Goal: Information Seeking & Learning: Learn about a topic

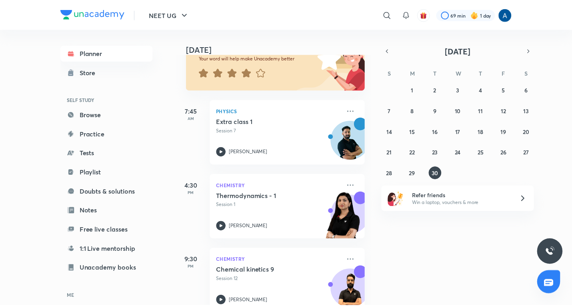
scroll to position [94, 0]
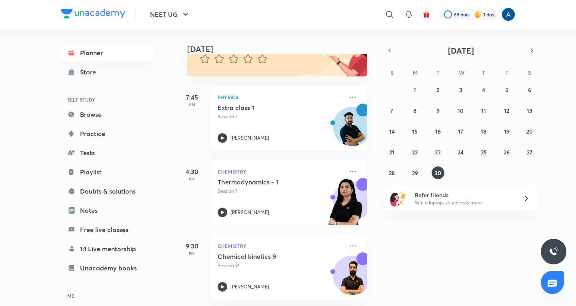
click at [265, 188] on p "Session 1" at bounding box center [281, 191] width 126 height 7
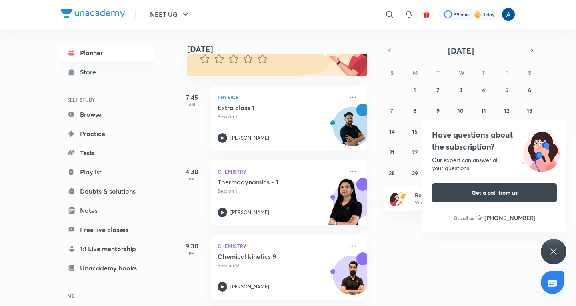
click at [556, 252] on icon at bounding box center [554, 252] width 10 height 10
